Goal: Transaction & Acquisition: Purchase product/service

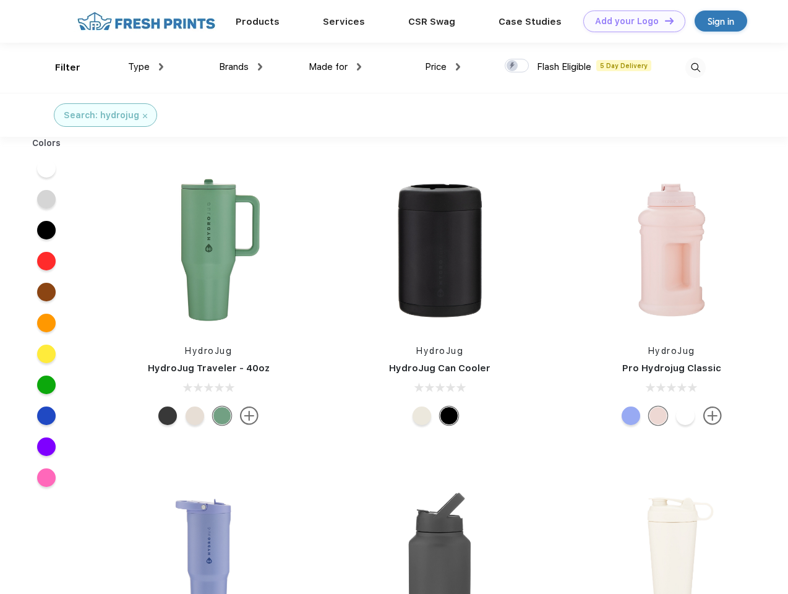
click at [630, 21] on link "Add your Logo Design Tool" at bounding box center [634, 22] width 102 height 22
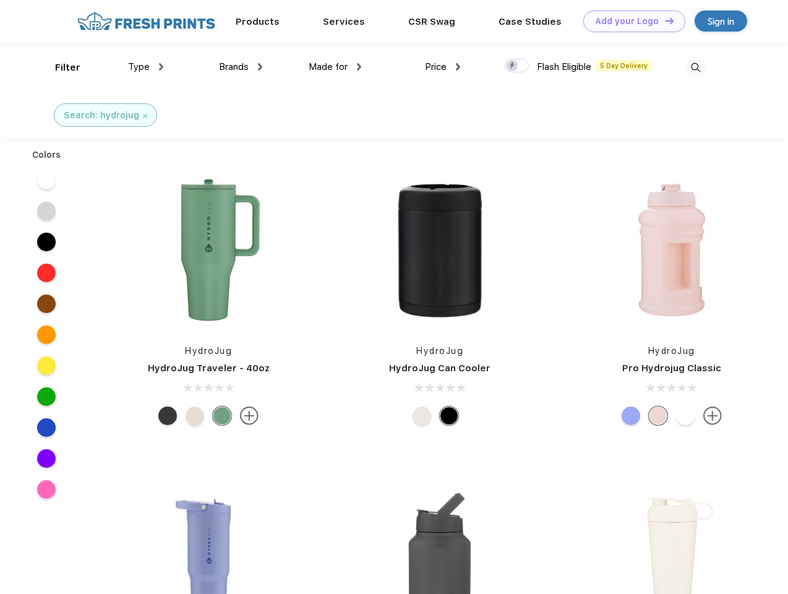
click at [0, 0] on div "Design Tool" at bounding box center [0, 0] width 0 height 0
click at [664, 20] on link "Add your Logo Design Tool" at bounding box center [634, 22] width 102 height 22
click at [59, 67] on div "Filter" at bounding box center [67, 68] width 25 height 14
click at [146, 67] on span "Type" at bounding box center [139, 66] width 22 height 11
click at [241, 67] on span "Brands" at bounding box center [234, 66] width 30 height 11
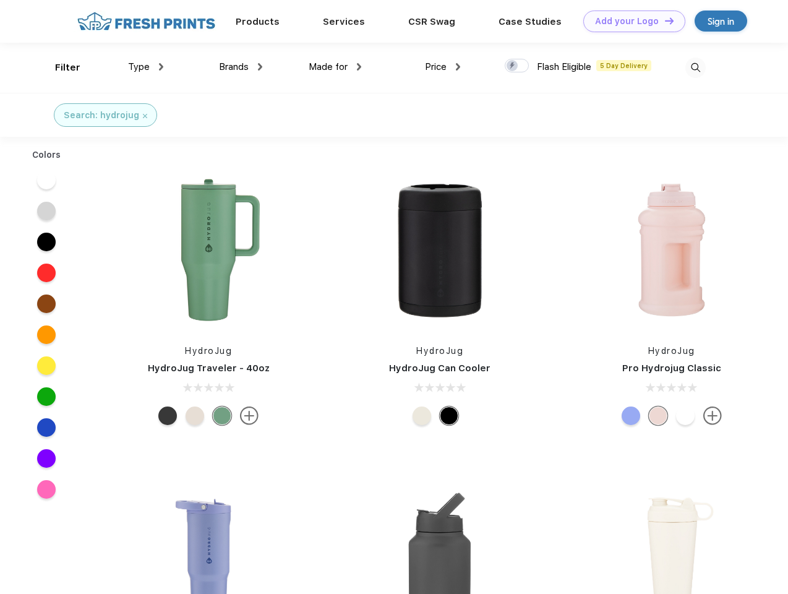
click at [335, 67] on span "Made for" at bounding box center [328, 66] width 39 height 11
click at [443, 67] on span "Price" at bounding box center [436, 66] width 22 height 11
click at [517, 66] on div at bounding box center [517, 66] width 24 height 14
click at [513, 66] on input "checkbox" at bounding box center [509, 62] width 8 height 8
click at [695, 67] on img at bounding box center [696, 68] width 20 height 20
